Goal: Task Accomplishment & Management: Use online tool/utility

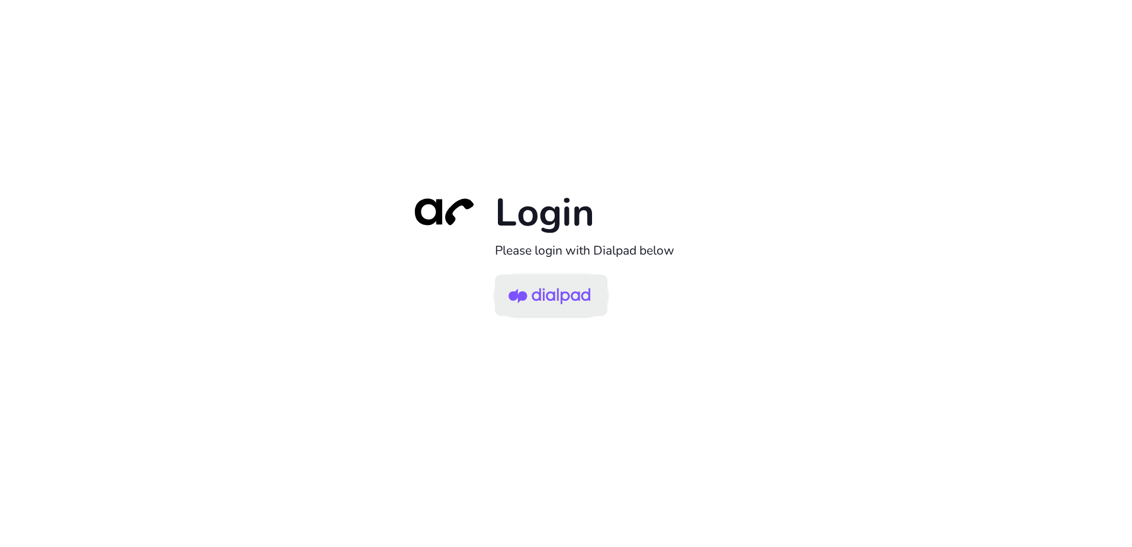
click at [578, 306] on img at bounding box center [549, 296] width 82 height 38
click at [541, 291] on img at bounding box center [549, 296] width 82 height 38
click at [540, 292] on img at bounding box center [549, 296] width 82 height 38
click at [557, 297] on img at bounding box center [549, 296] width 82 height 38
